Goal: Transaction & Acquisition: Download file/media

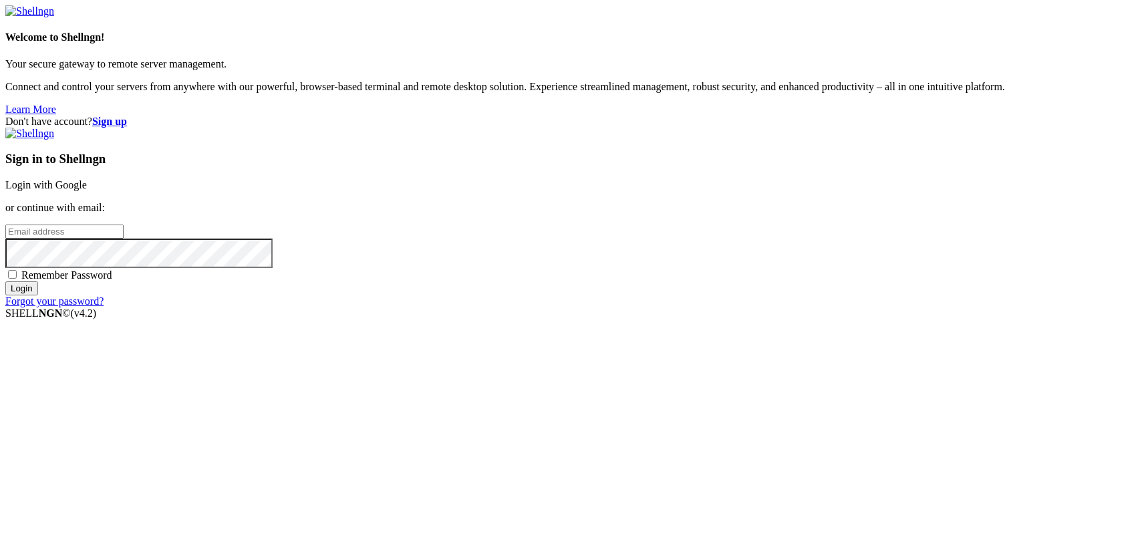
type input "kcs.fa"
click at [87, 190] on link "Login with Google" at bounding box center [46, 184] width 82 height 11
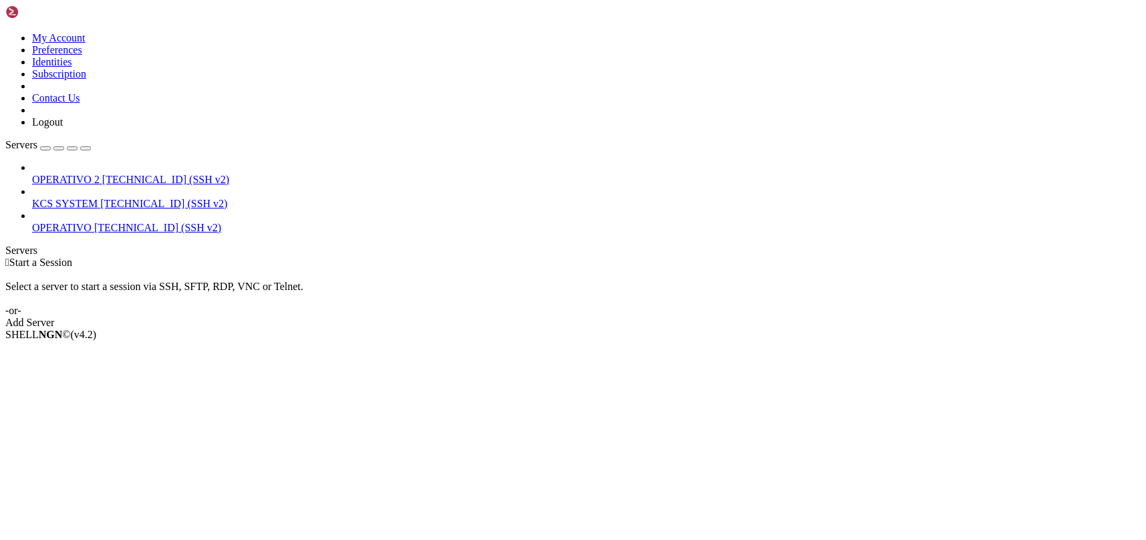
click at [121, 198] on span "[TECHNICAL_ID] (SSH v2)" at bounding box center [163, 203] width 127 height 11
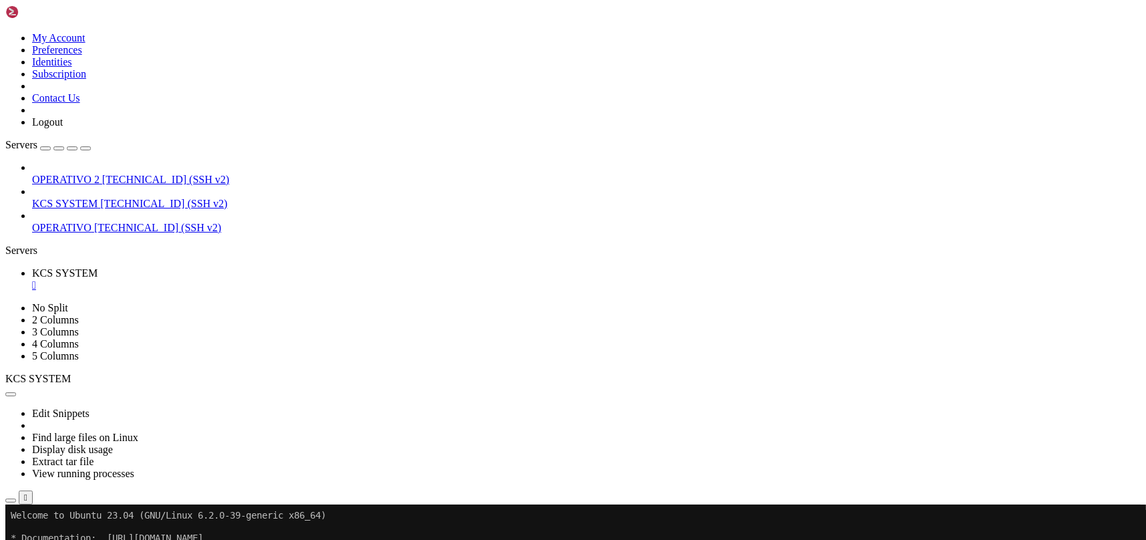
click at [11, 500] on icon "button" at bounding box center [11, 500] width 0 height 0
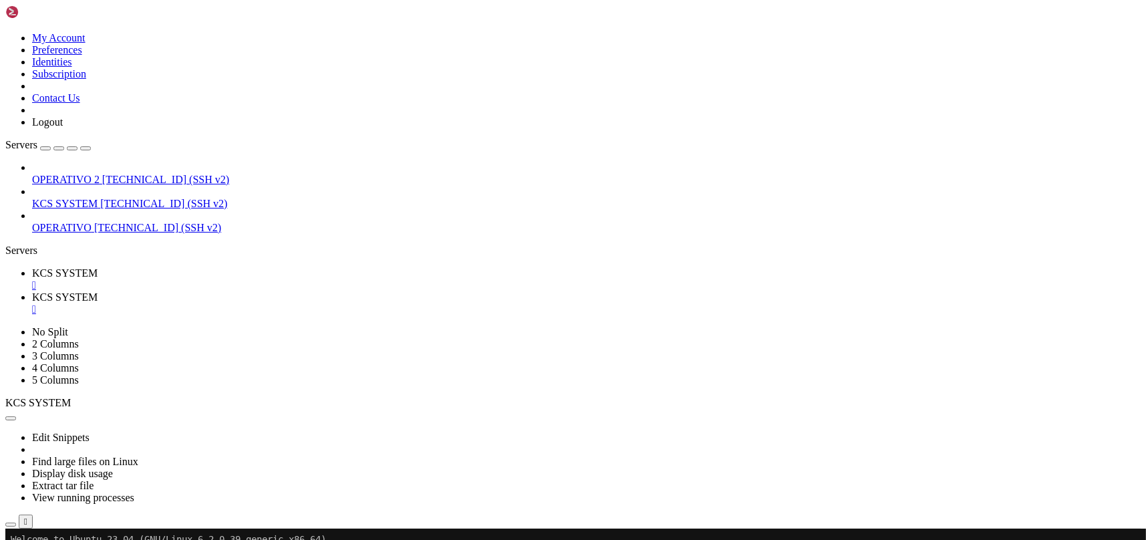
scroll to position [267, 0]
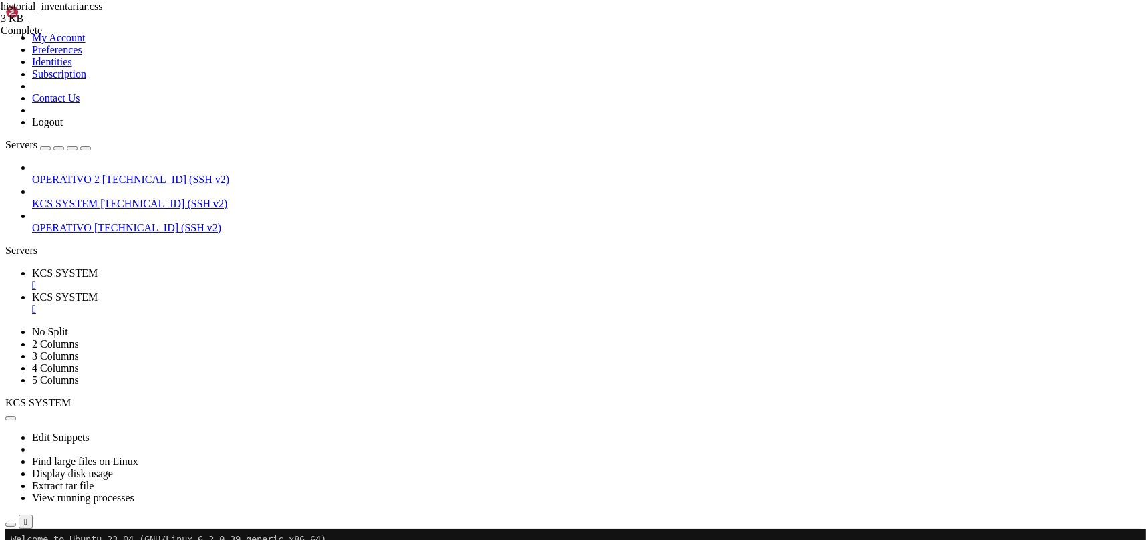
type input "/home/ubuntu/31-app-odoo2/instance"
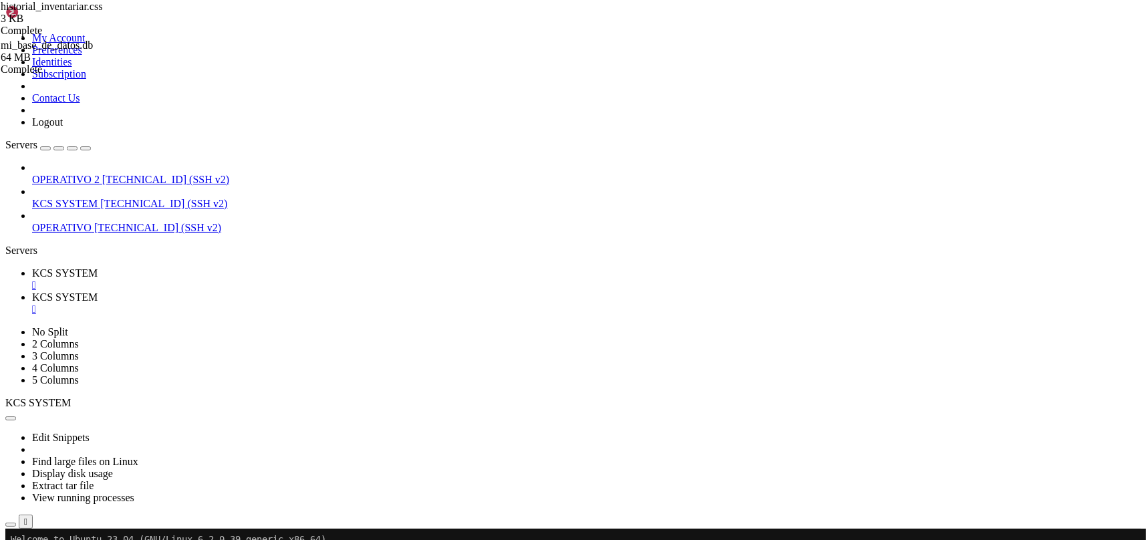
click at [357, 303] on div "" at bounding box center [586, 309] width 1108 height 12
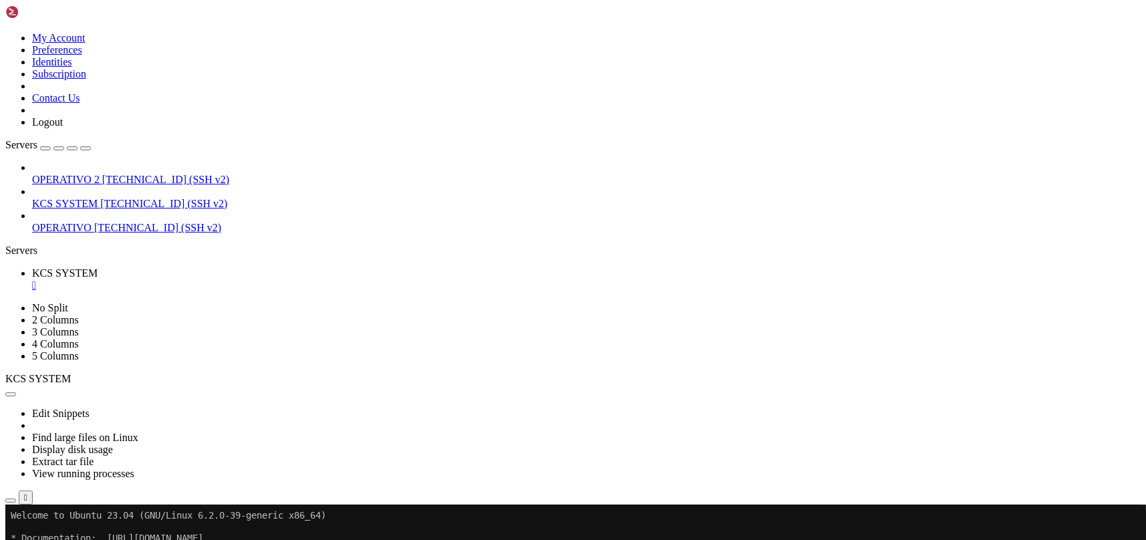
click at [16, 498] on button "button" at bounding box center [10, 500] width 11 height 4
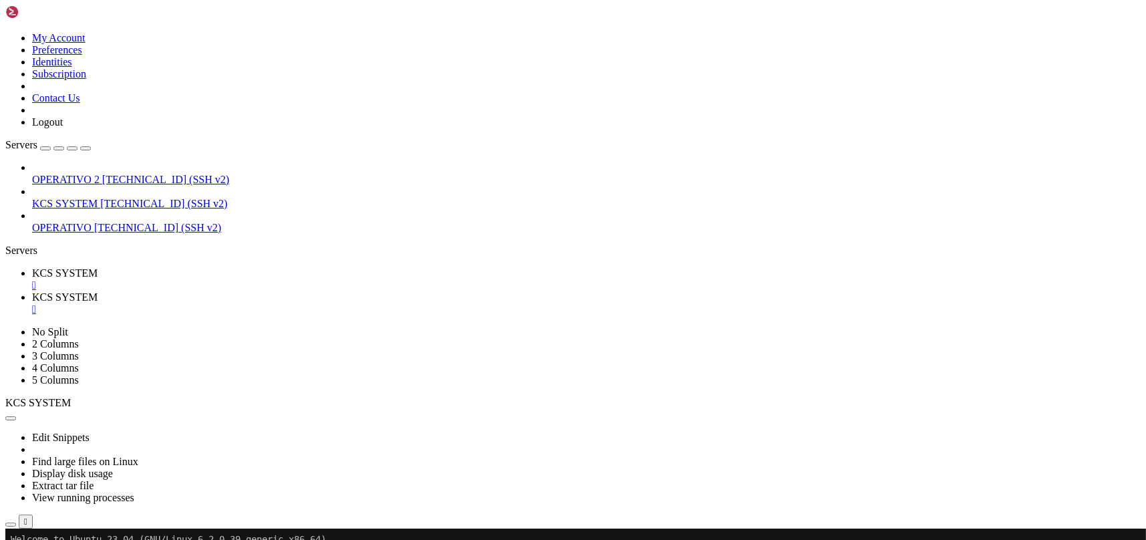
scroll to position [178, 0]
type input "/home/ubuntu/31-app-odoo2"
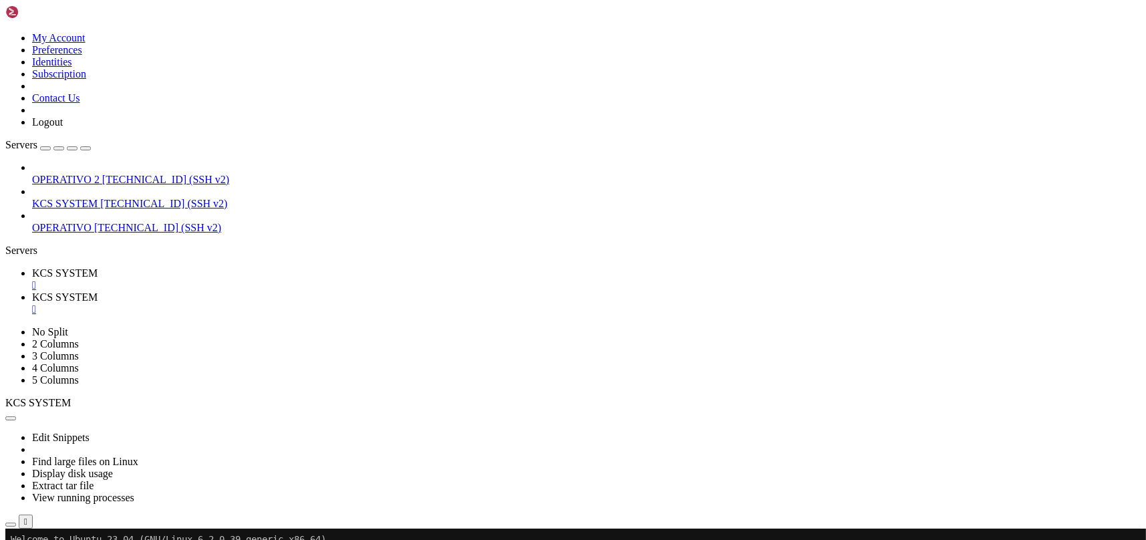
click at [84, 231] on div "OPERATIVO 2 [TECHNICAL_ID] (SSH v2) KCS SYSTEM [TECHNICAL_ID] (SSH v2) OPERATIV…" at bounding box center [572, 198] width 1135 height 72
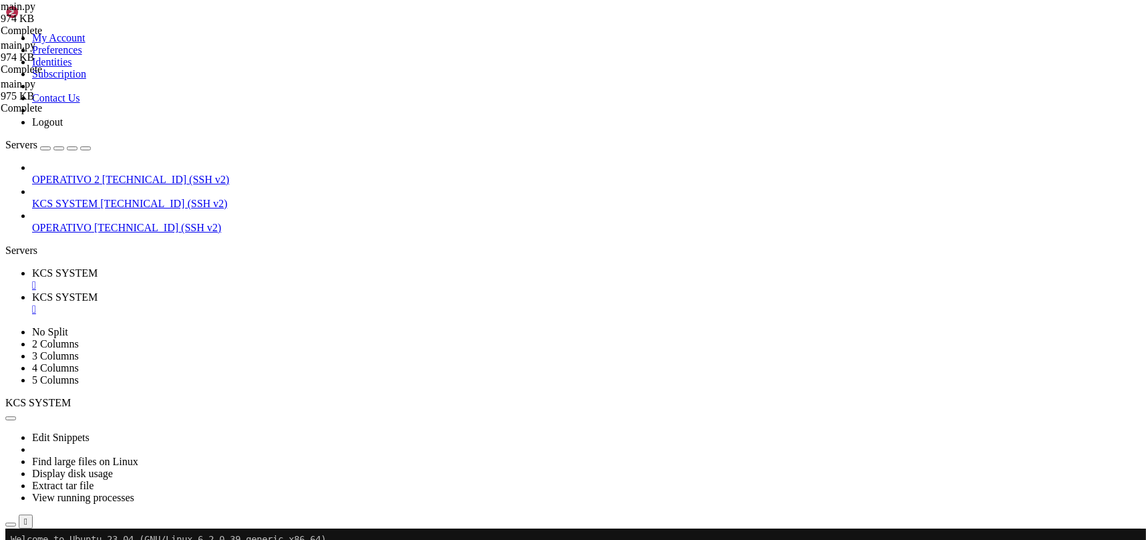
scroll to position [356, 0]
click at [52, 464] on span " templates" at bounding box center [29, 469] width 45 height 11
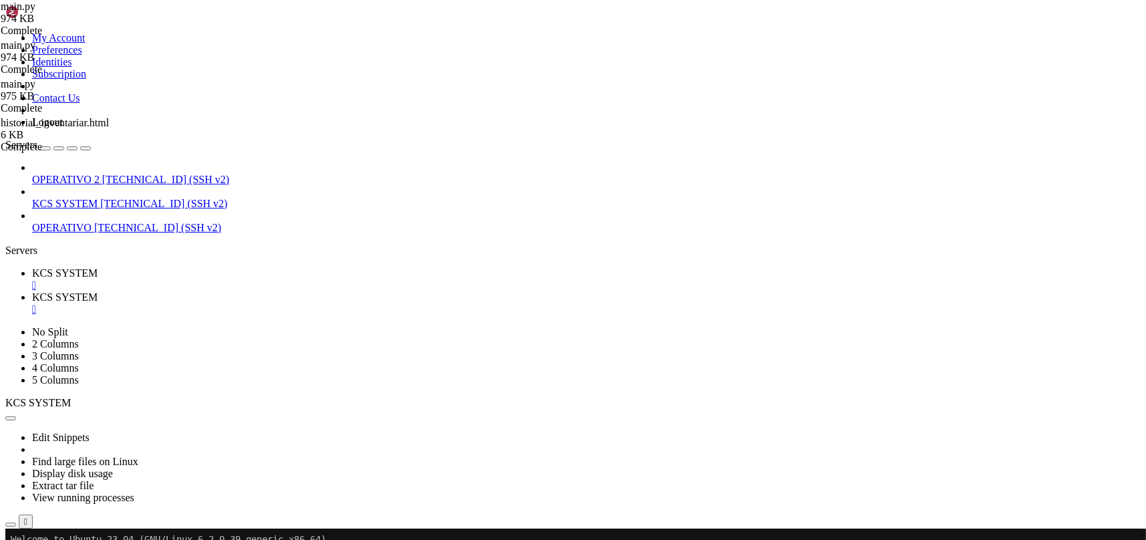
click at [34, 524] on span " static" at bounding box center [20, 529] width 27 height 11
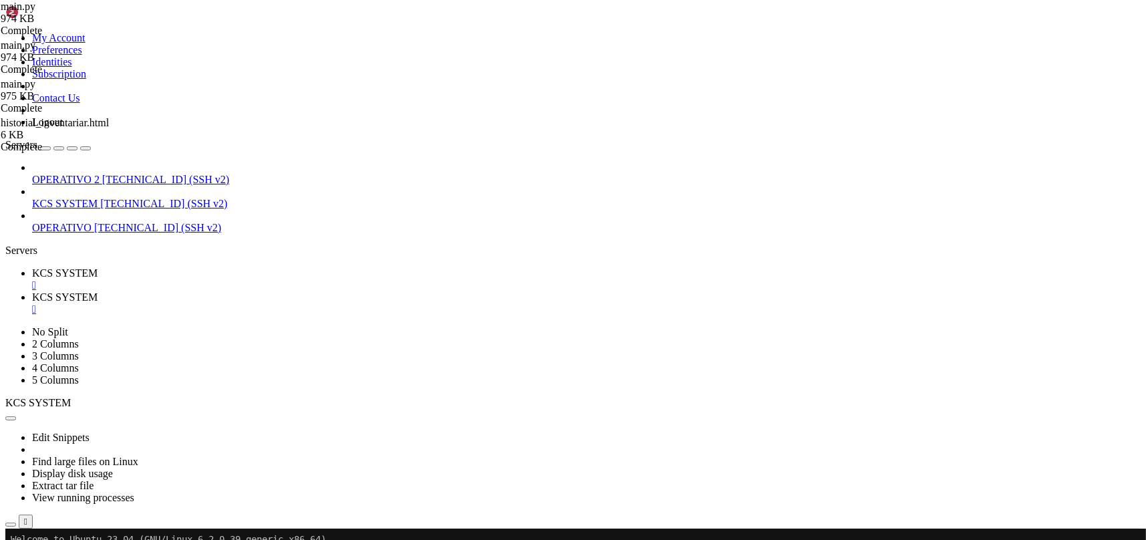
type input "/home/ubuntu/31-app-odoo2/static"
drag, startPoint x: 213, startPoint y: 15, endPoint x: 275, endPoint y: 253, distance: 245.2
click at [98, 267] on span "KCS SYSTEM" at bounding box center [64, 272] width 65 height 11
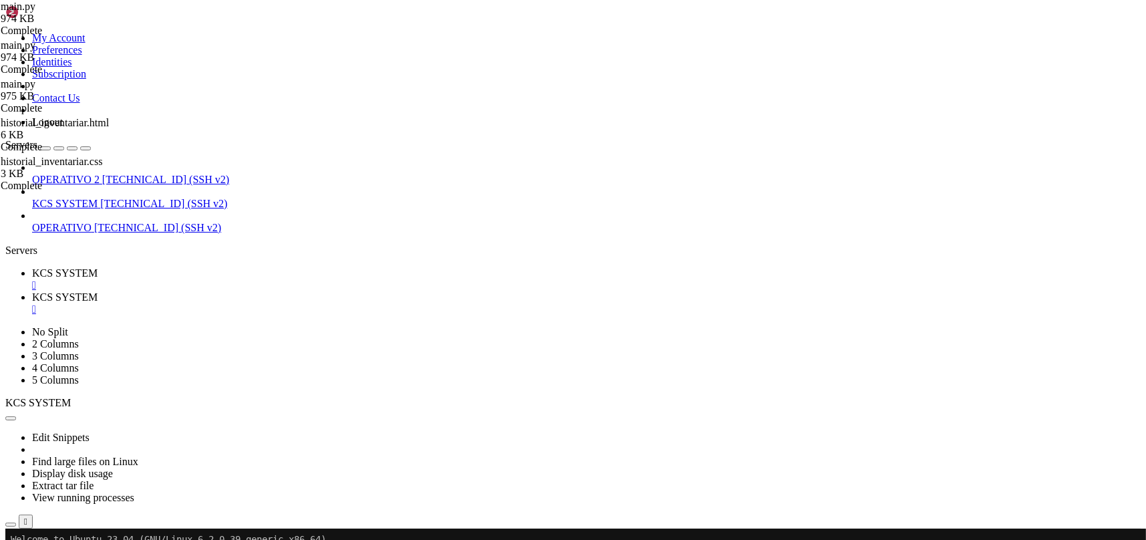
drag, startPoint x: 301, startPoint y: 22, endPoint x: 363, endPoint y: 16, distance: 61.8
click at [303, 291] on link "KCS SYSTEM " at bounding box center [586, 303] width 1108 height 24
click at [356, 303] on div "" at bounding box center [586, 309] width 1108 height 12
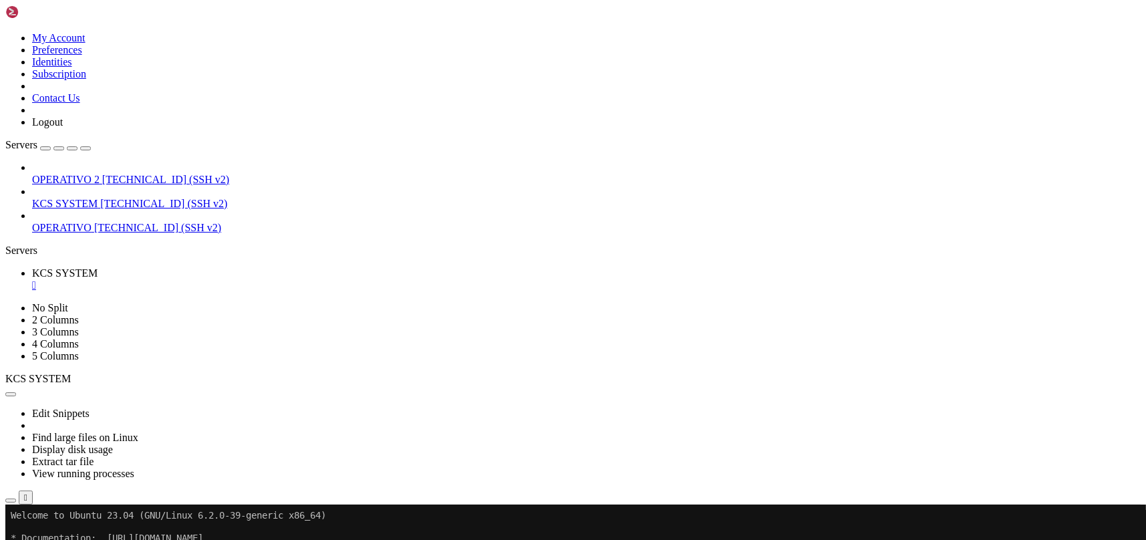
click at [11, 500] on icon "button" at bounding box center [11, 500] width 0 height 0
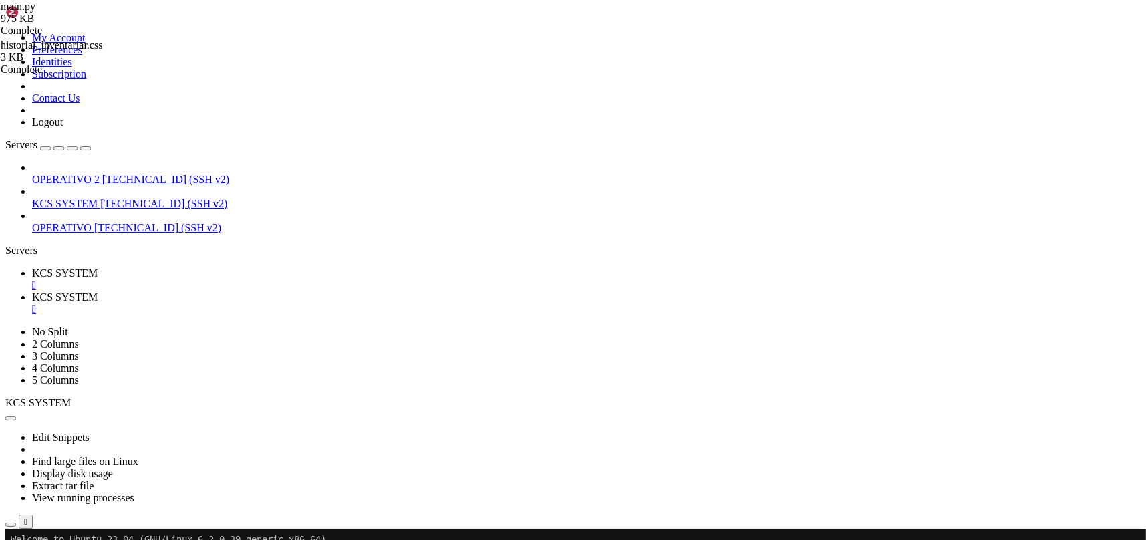
type input "/home/ubuntu/31-app-odoo2/templates"
click at [98, 267] on span "KCS SYSTEM" at bounding box center [64, 272] width 65 height 11
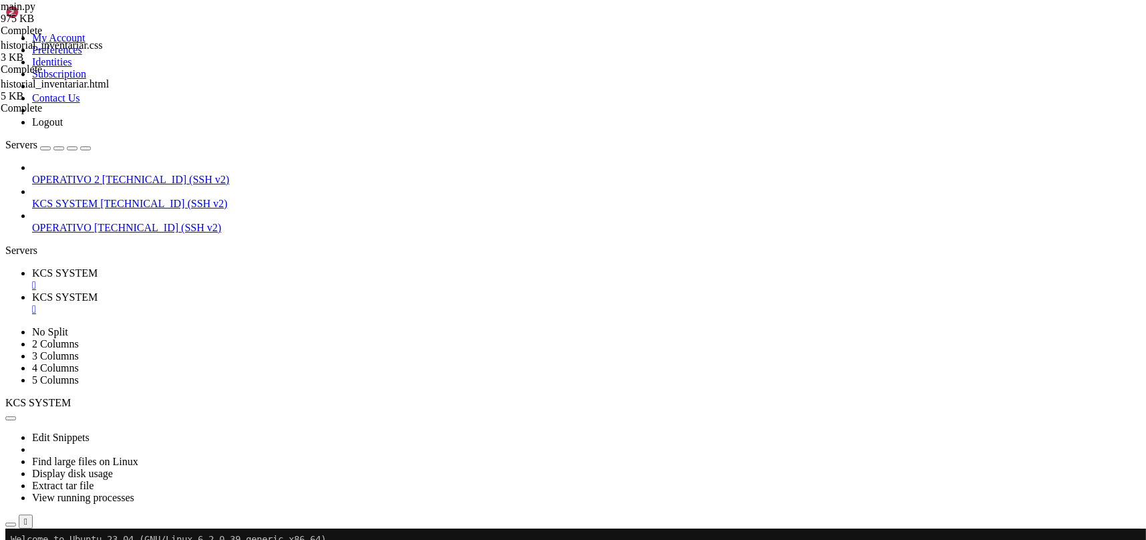
scroll to position [11, 0]
